Goal: Task Accomplishment & Management: Use online tool/utility

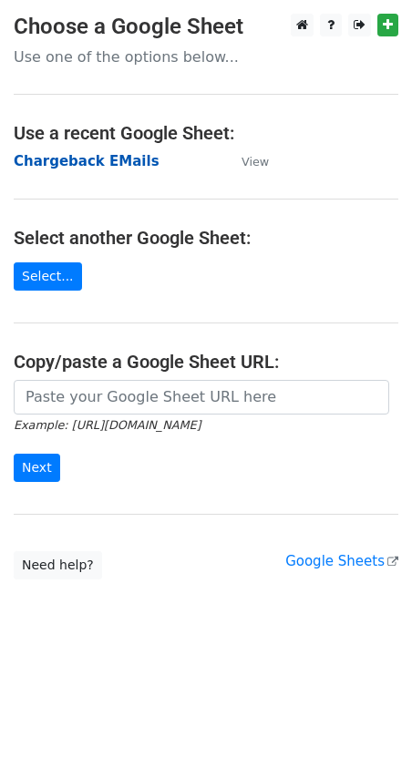
click at [72, 168] on strong "Chargeback EMails" at bounding box center [87, 161] width 146 height 16
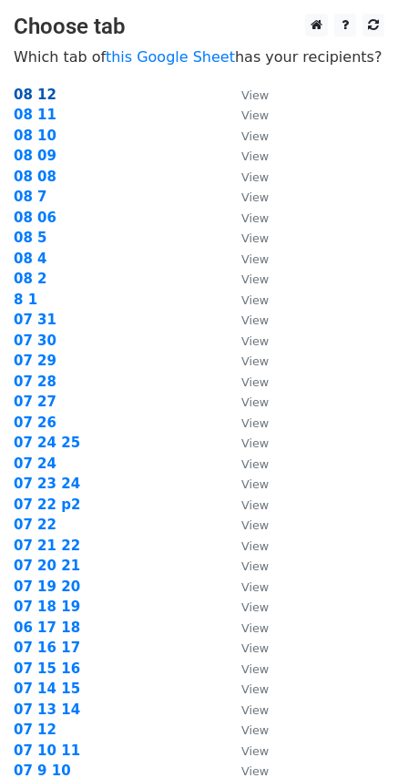
click at [35, 96] on strong "08 12" at bounding box center [35, 95] width 43 height 16
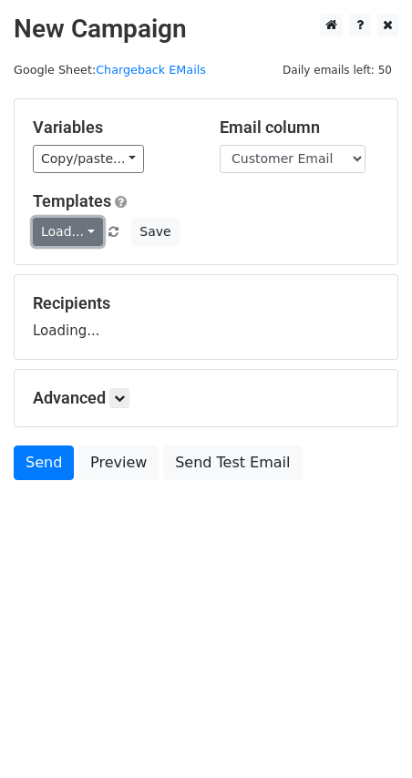
click at [71, 229] on link "Load..." at bounding box center [68, 232] width 70 height 28
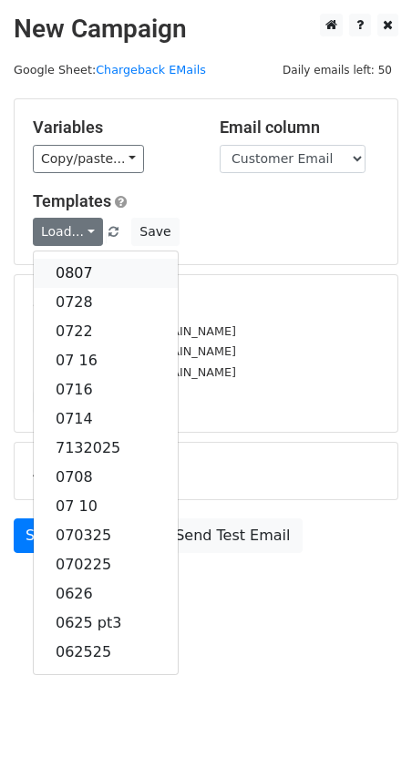
click at [77, 272] on link "0807" at bounding box center [106, 273] width 144 height 29
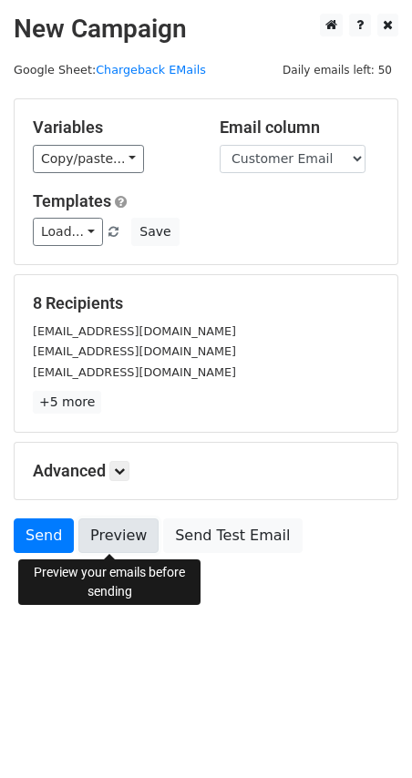
click at [95, 545] on link "Preview" at bounding box center [118, 535] width 80 height 35
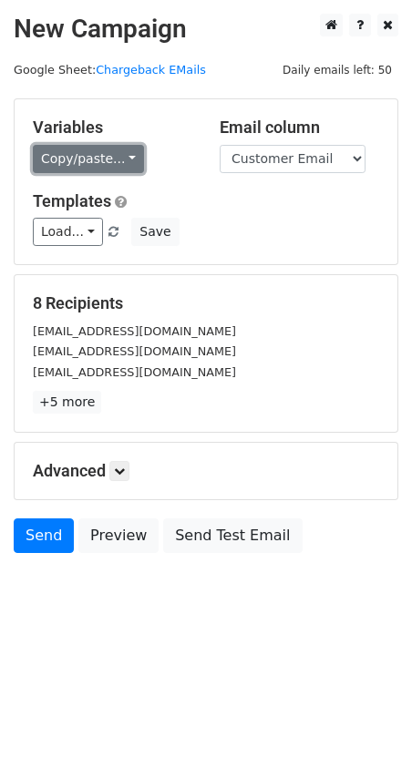
click at [128, 160] on link "Copy/paste..." at bounding box center [88, 159] width 111 height 28
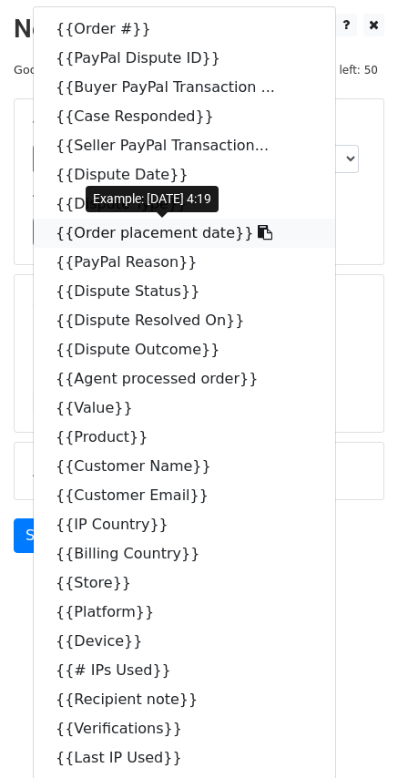
click at [86, 240] on link "{{Order placement date}}" at bounding box center [185, 233] width 302 height 29
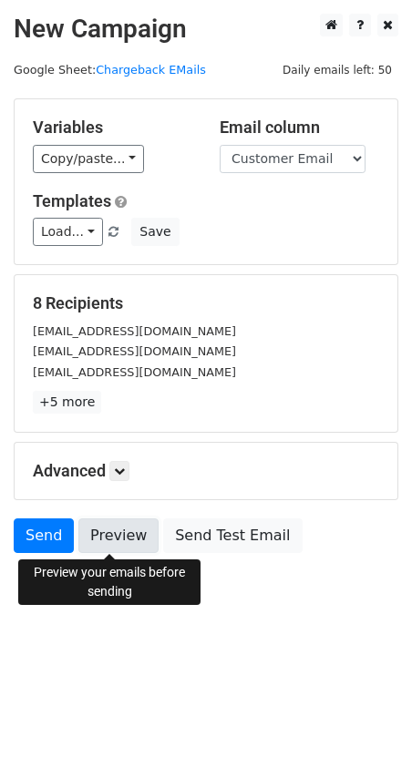
click at [118, 530] on link "Preview" at bounding box center [118, 535] width 80 height 35
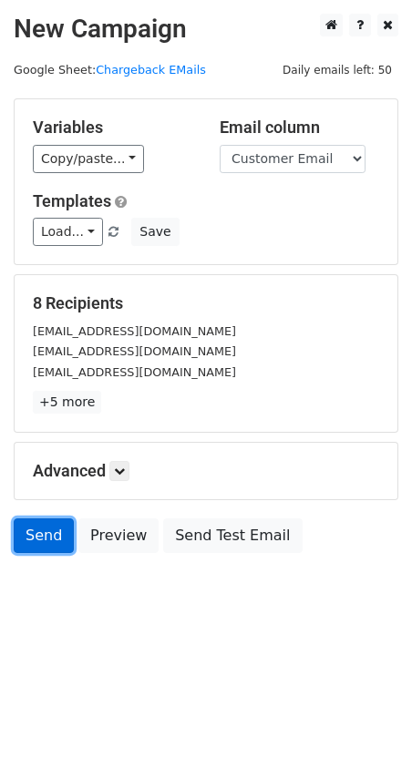
click at [45, 533] on link "Send" at bounding box center [44, 535] width 60 height 35
